Goal: Communication & Community: Ask a question

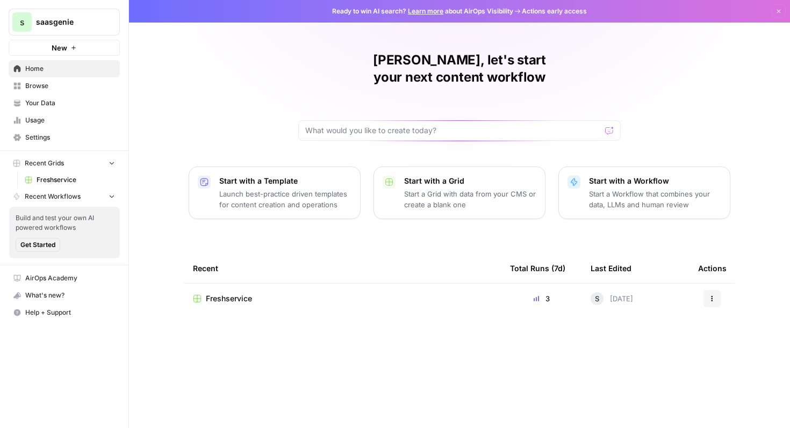
click at [54, 135] on span "Settings" at bounding box center [70, 138] width 90 height 10
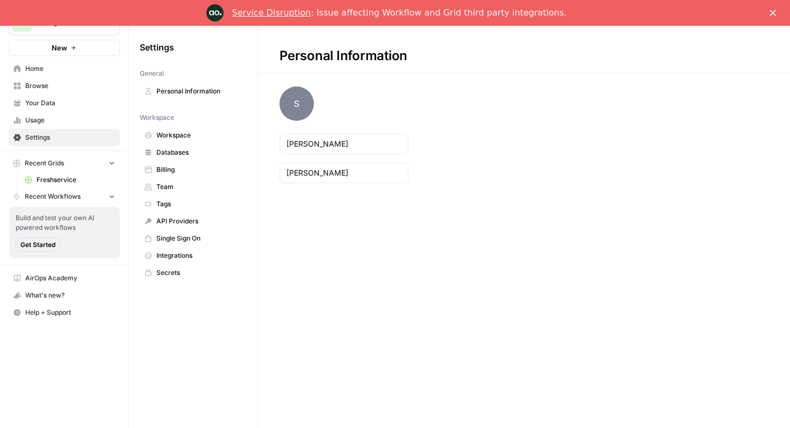
click at [52, 75] on link "Home" at bounding box center [64, 68] width 111 height 17
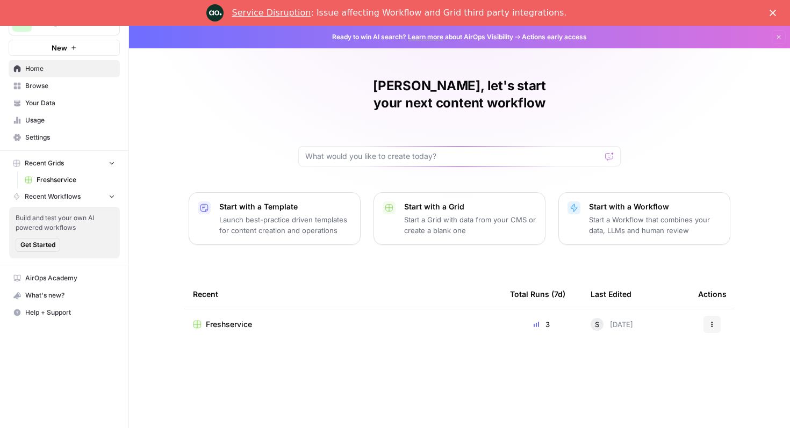
click at [307, 16] on link "Service Disruption" at bounding box center [271, 13] width 79 height 10
click at [771, 12] on icon "Close" at bounding box center [773, 13] width 6 height 6
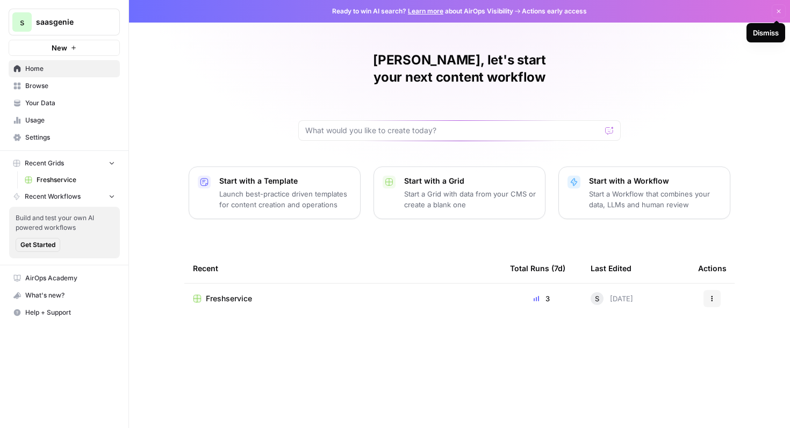
click at [777, 12] on icon "button" at bounding box center [779, 11] width 6 height 6
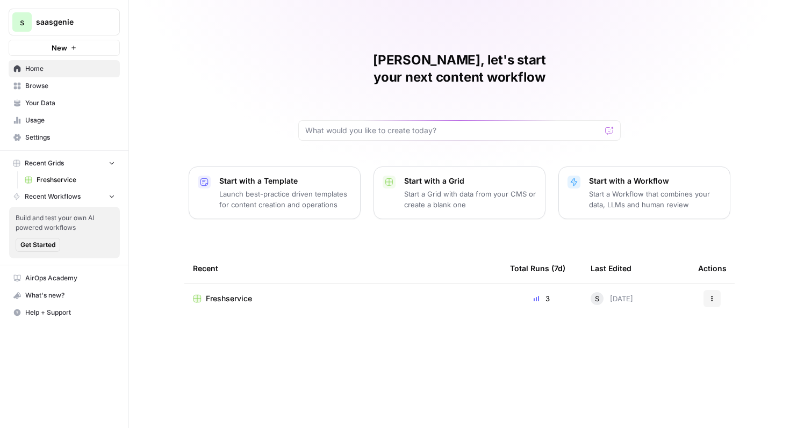
click at [247, 293] on span "Freshservice" at bounding box center [229, 298] width 46 height 11
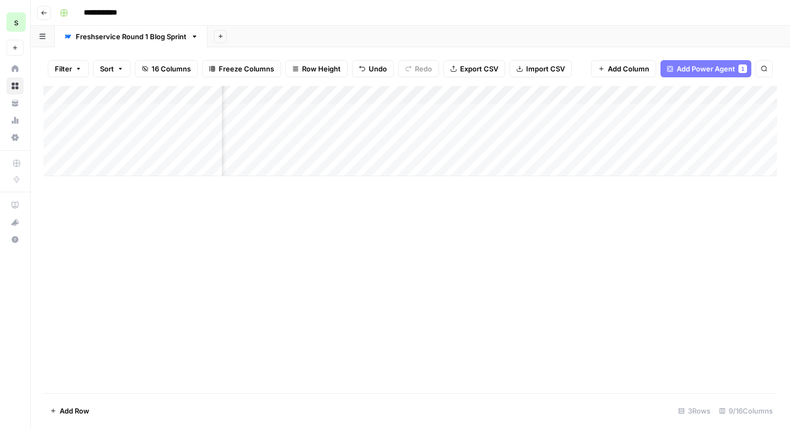
scroll to position [0, 512]
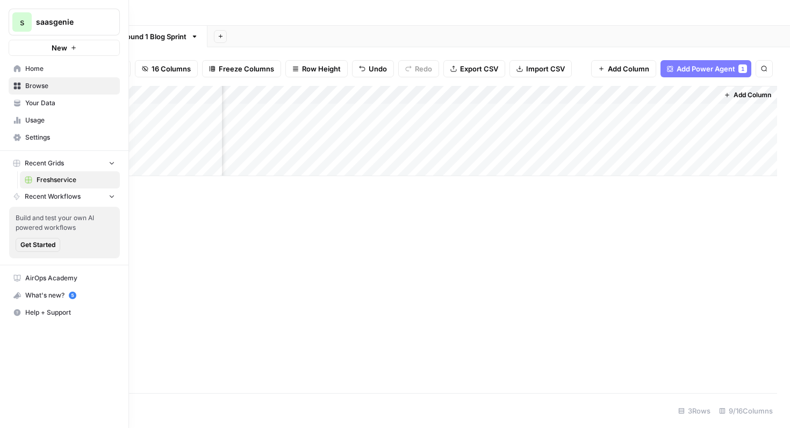
click at [65, 311] on span "Help + Support" at bounding box center [70, 313] width 90 height 10
click at [164, 336] on span "Chat & Support" at bounding box center [180, 335] width 72 height 10
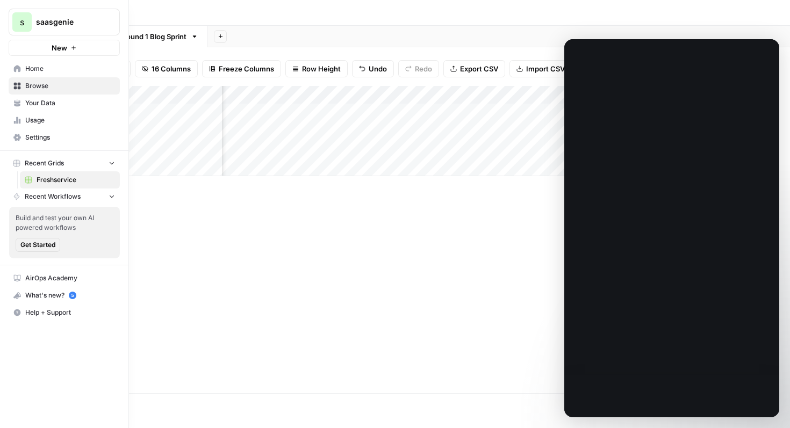
scroll to position [0, 0]
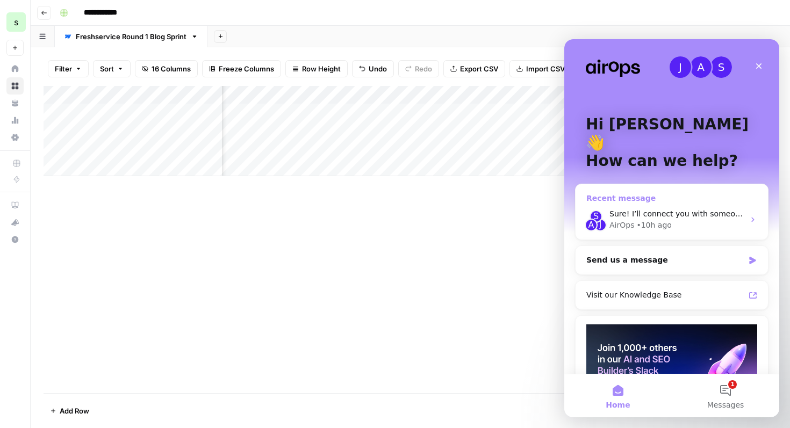
click at [697, 209] on div "Sure! I’ll connect you with someone now—while you wait, feel free to share any …" at bounding box center [677, 214] width 135 height 11
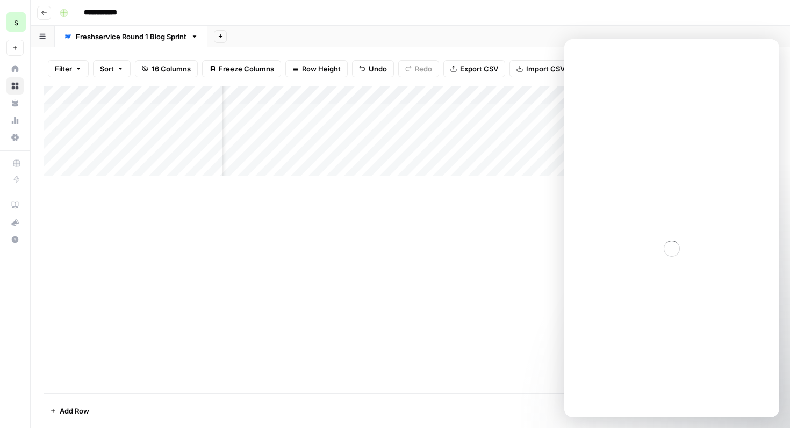
scroll to position [1211, 0]
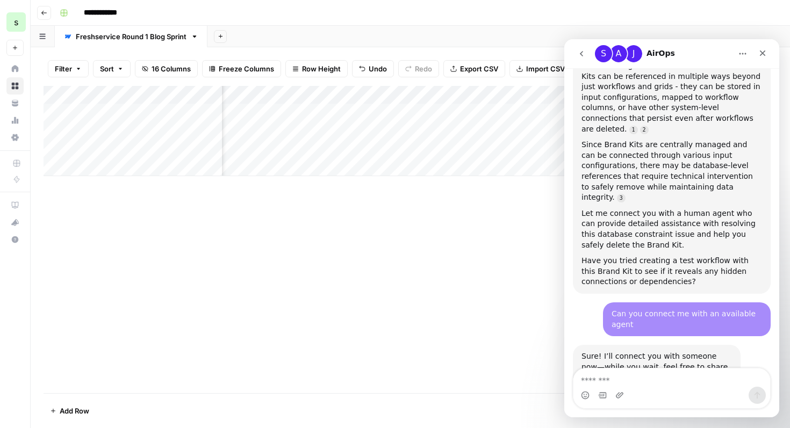
click at [674, 392] on div "Intercom messenger" at bounding box center [672, 395] width 197 height 17
click at [679, 380] on textarea "Message…" at bounding box center [672, 378] width 197 height 18
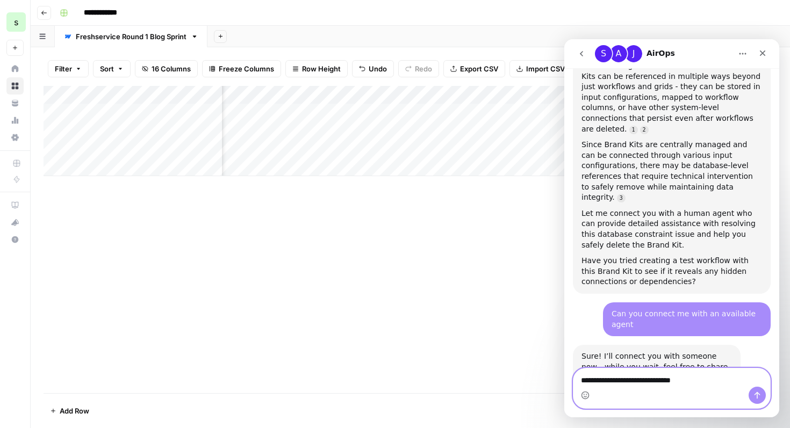
type textarea "**********"
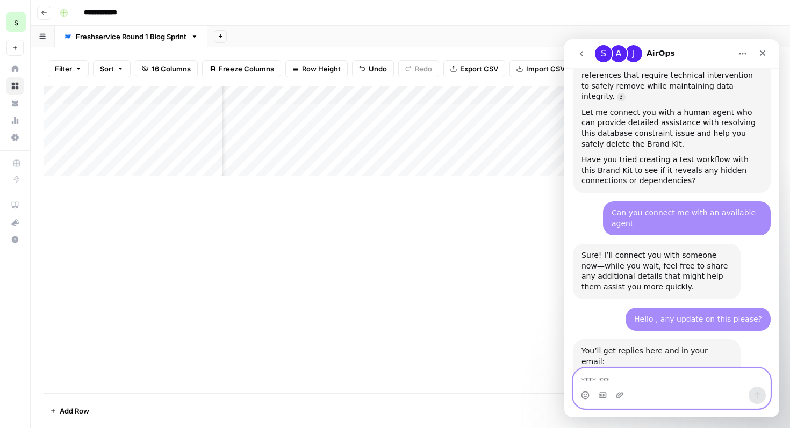
scroll to position [1311, 0]
